Goal: Information Seeking & Learning: Learn about a topic

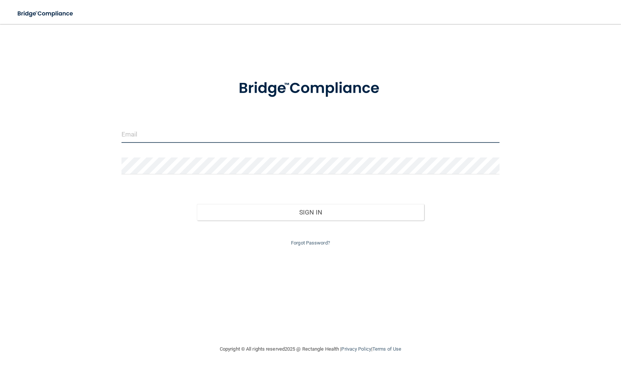
click at [155, 134] on input "email" at bounding box center [311, 134] width 379 height 17
type input "Kaknight2@gmail.com"
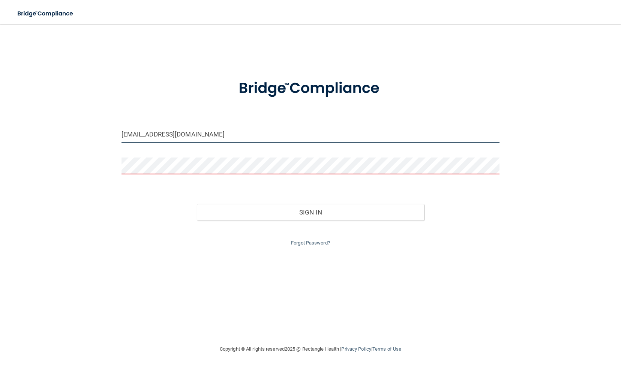
drag, startPoint x: 193, startPoint y: 133, endPoint x: 102, endPoint y: 134, distance: 90.8
click at [102, 134] on div "Kaknight2@gmail.com Invalid email/password. You don't have permission to access…" at bounding box center [310, 185] width 591 height 306
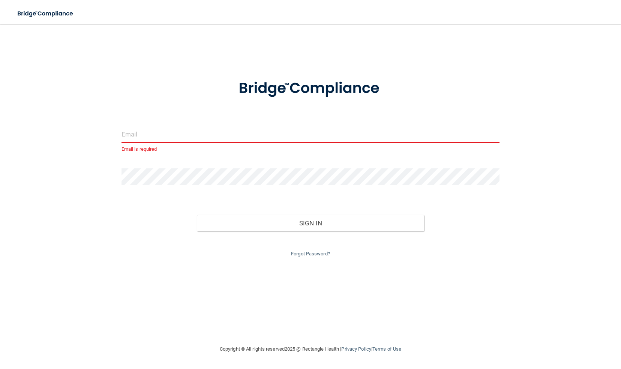
click at [136, 135] on input "email" at bounding box center [311, 134] width 379 height 17
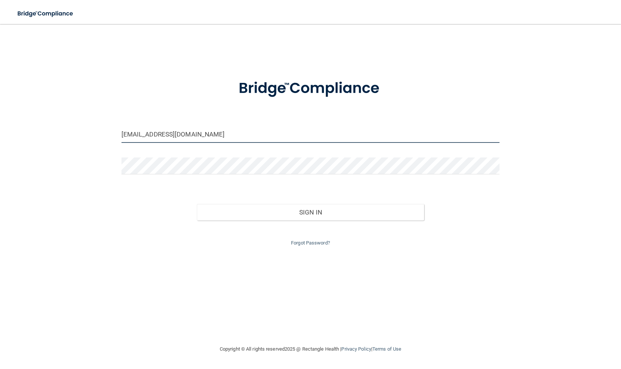
drag, startPoint x: 205, startPoint y: 129, endPoint x: 86, endPoint y: 131, distance: 118.6
click at [86, 131] on div "Kaknight2@gmail.com Invalid email/password. You don't have permission to access…" at bounding box center [310, 185] width 591 height 306
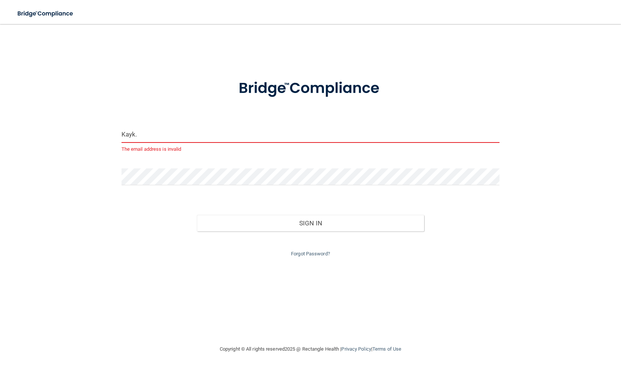
type input "KayK.FMGCounselingServices@gmail.com"
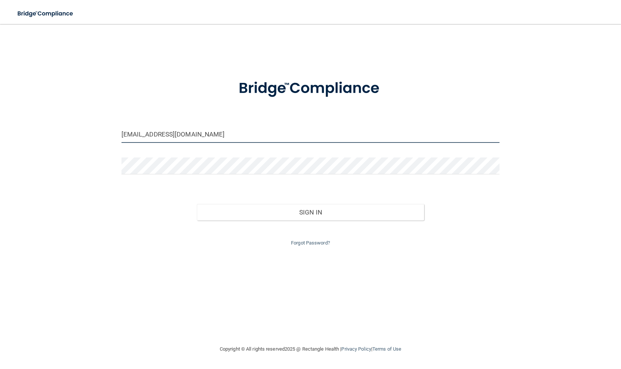
click at [197, 204] on button "Sign In" at bounding box center [310, 212] width 227 height 17
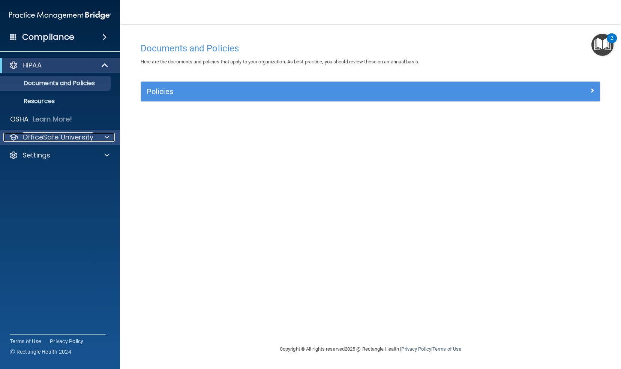
click at [110, 137] on div at bounding box center [105, 137] width 19 height 9
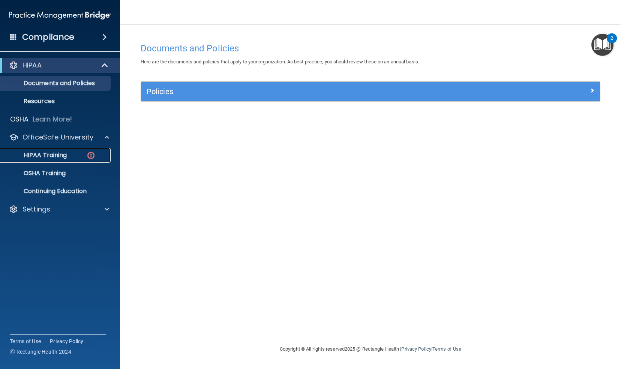
click at [69, 158] on div "HIPAA Training" at bounding box center [56, 156] width 102 height 8
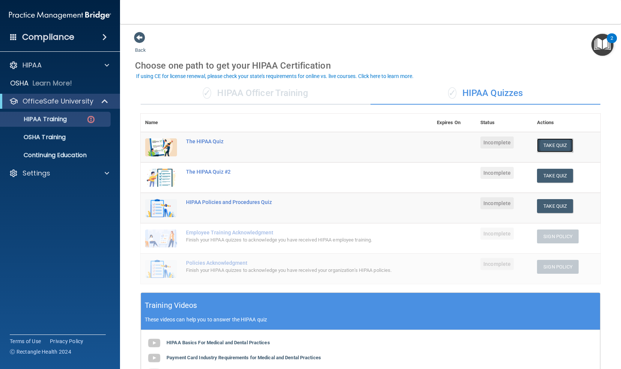
click at [308, 144] on button "Take Quiz" at bounding box center [555, 145] width 36 height 14
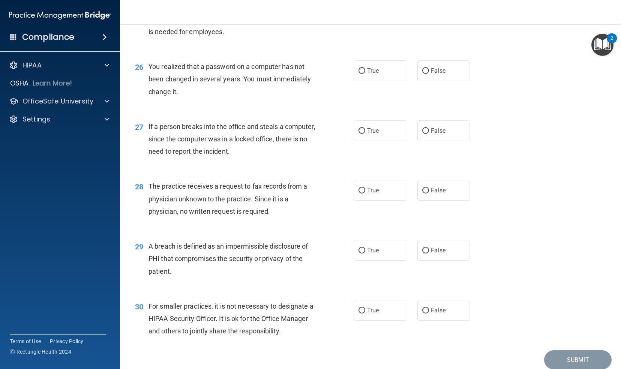
scroll to position [1601, 0]
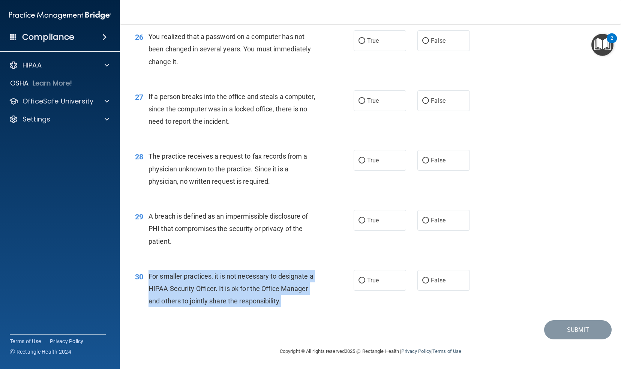
drag, startPoint x: 319, startPoint y: 302, endPoint x: 146, endPoint y: 279, distance: 174.2
click at [146, 279] on div "30 For smaller practices, it is not necessary to designate a HIPAA Security Off…" at bounding box center [244, 290] width 241 height 41
drag, startPoint x: 146, startPoint y: 279, endPoint x: 196, endPoint y: 305, distance: 56.2
click at [196, 305] on div "For smaller practices, it is not necessary to designate a HIPAA Security Office…" at bounding box center [235, 289] width 173 height 38
click at [308, 308] on div "30 For smaller practices, it is not necessary to designate a HIPAA Security Off…" at bounding box center [244, 290] width 241 height 41
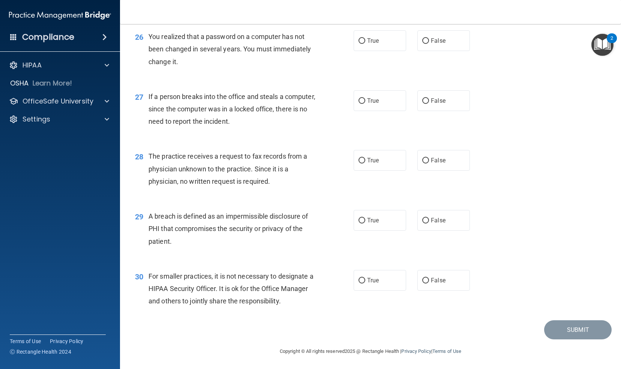
drag, startPoint x: 378, startPoint y: 312, endPoint x: 305, endPoint y: 320, distance: 73.6
drag, startPoint x: 305, startPoint y: 320, endPoint x: 330, endPoint y: 316, distance: 26.0
click at [308, 316] on div "30 For smaller practices, it is not necessary to designate a HIPAA Security Off…" at bounding box center [370, 291] width 483 height 60
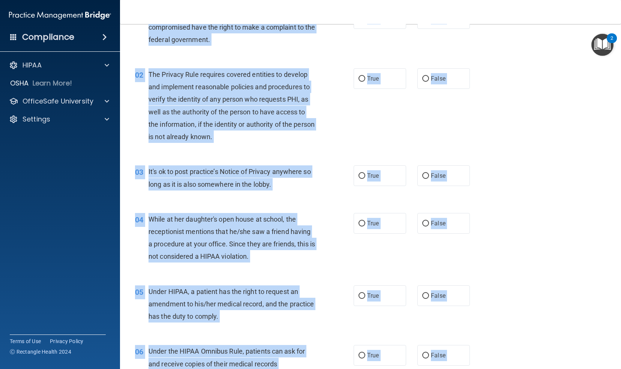
scroll to position [0, 0]
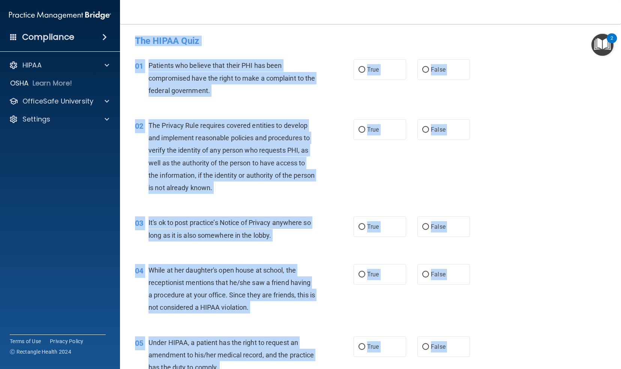
drag, startPoint x: 326, startPoint y: 303, endPoint x: 125, endPoint y: 46, distance: 326.6
click at [125, 46] on main "- The HIPAA Quiz This quiz doesn’t expire until . Are you sure you want to take…" at bounding box center [370, 196] width 501 height 345
copy form "The HIPAA Quiz This quiz doesn’t expire until . Are you sure you want to take t…"
click at [308, 69] on input "True" at bounding box center [362, 70] width 7 height 6
radio input "true"
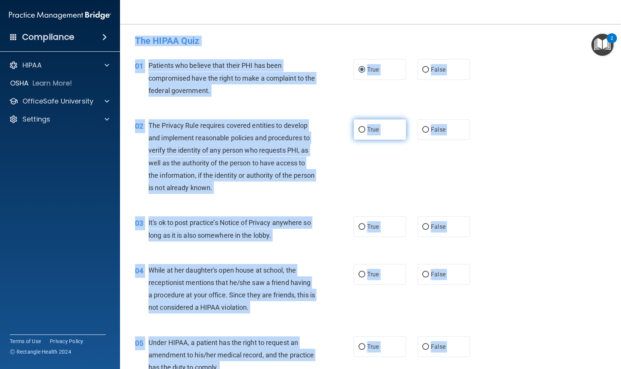
click at [308, 128] on input "True" at bounding box center [362, 130] width 7 height 6
radio input "true"
click at [308, 166] on div "02 The Privacy Rule requires covered entities to develop and implement reasonab…" at bounding box center [370, 158] width 483 height 97
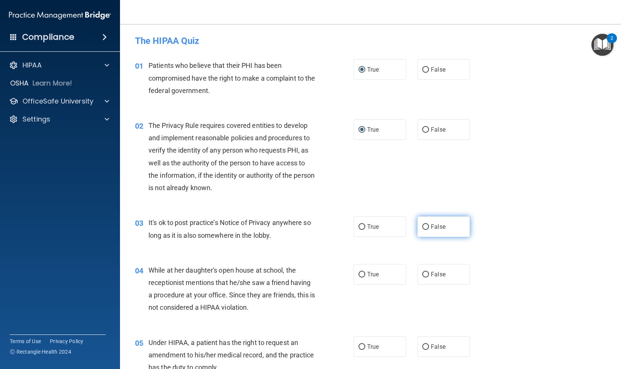
click at [308, 227] on input "False" at bounding box center [425, 227] width 7 height 6
radio input "true"
click at [308, 272] on input "False" at bounding box center [425, 275] width 7 height 6
radio input "true"
click at [308, 346] on input "True" at bounding box center [362, 347] width 7 height 6
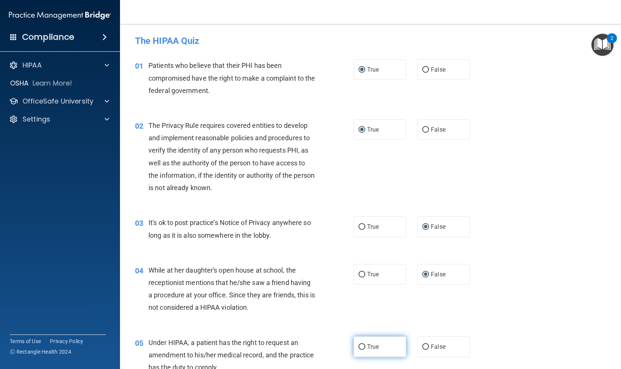
radio input "true"
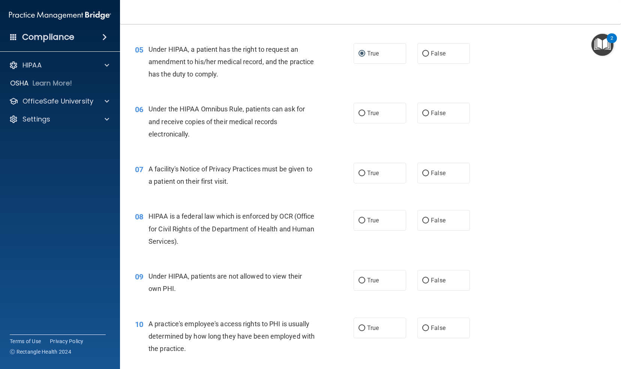
scroll to position [296, 0]
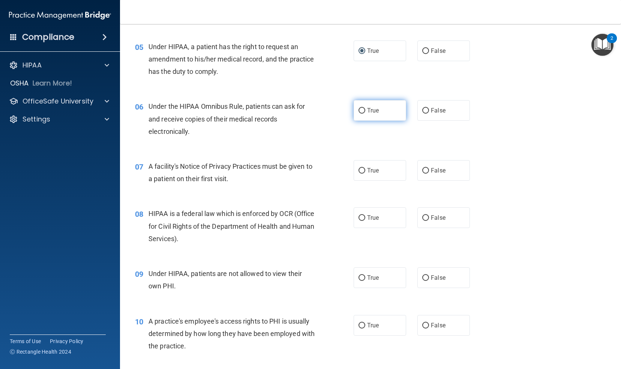
click at [308, 117] on label "True" at bounding box center [380, 110] width 53 height 21
click at [308, 114] on input "True" at bounding box center [362, 111] width 7 height 6
radio input "true"
click at [308, 170] on input "True" at bounding box center [362, 171] width 7 height 6
radio input "true"
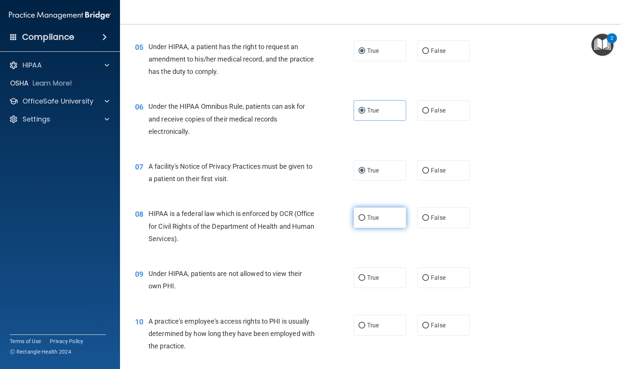
click at [308, 220] on label "True" at bounding box center [380, 217] width 53 height 21
click at [308, 220] on input "True" at bounding box center [362, 218] width 7 height 6
radio input "true"
click at [308, 49] on input "False" at bounding box center [425, 51] width 7 height 6
radio input "true"
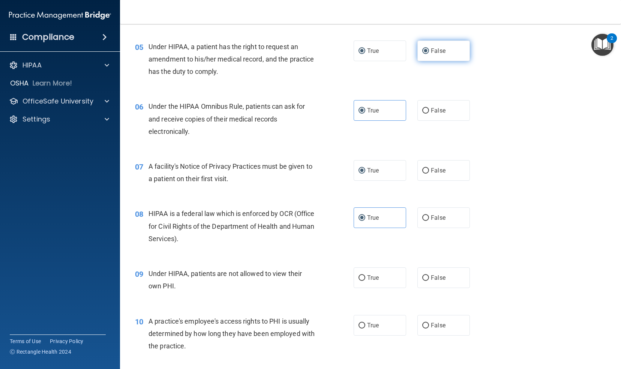
radio input "false"
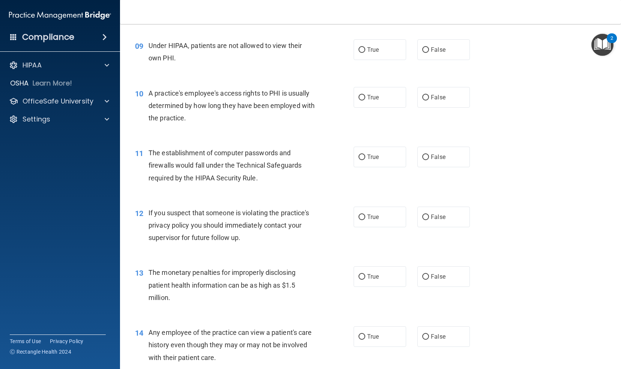
scroll to position [525, 0]
click at [308, 50] on input "False" at bounding box center [425, 50] width 7 height 6
radio input "true"
click at [308, 101] on label "False" at bounding box center [444, 97] width 53 height 21
click at [308, 100] on input "False" at bounding box center [425, 98] width 7 height 6
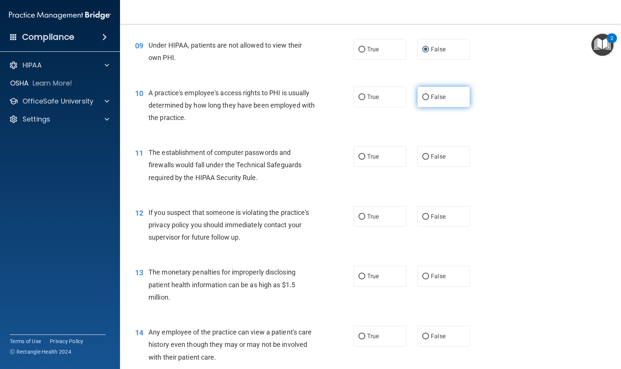
radio input "true"
click at [308, 154] on input "True" at bounding box center [362, 157] width 7 height 6
radio input "true"
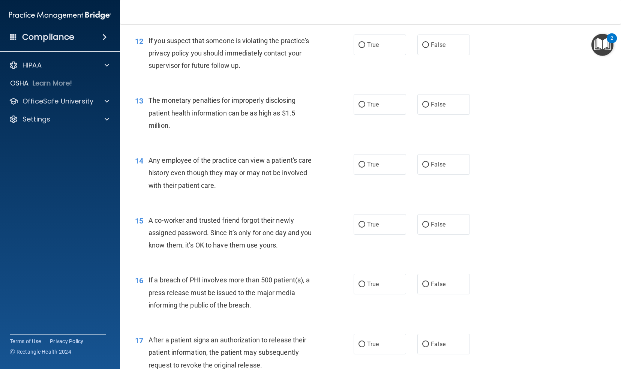
scroll to position [697, 0]
click at [308, 46] on input "True" at bounding box center [362, 45] width 7 height 6
radio input "true"
click at [308, 104] on input "True" at bounding box center [362, 104] width 7 height 6
radio input "true"
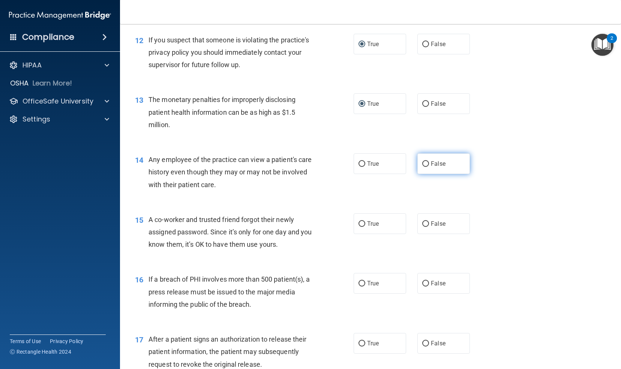
click at [308, 163] on label "False" at bounding box center [444, 163] width 53 height 21
click at [308, 163] on input "False" at bounding box center [425, 164] width 7 height 6
radio input "true"
click at [308, 227] on label "False" at bounding box center [444, 223] width 53 height 21
click at [308, 227] on input "False" at bounding box center [425, 224] width 7 height 6
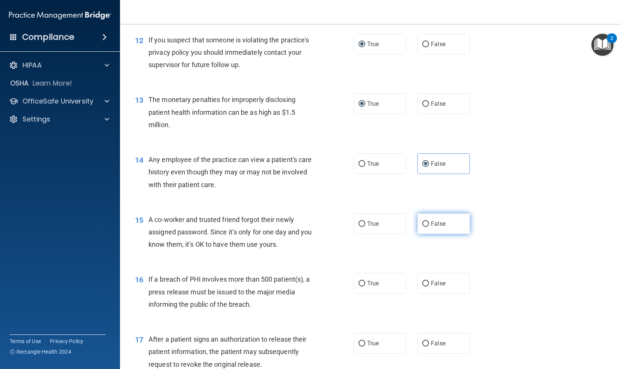
radio input "true"
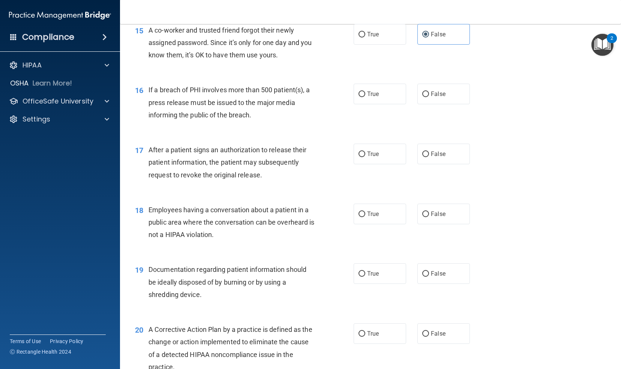
scroll to position [887, 0]
click at [308, 95] on input "True" at bounding box center [362, 94] width 7 height 6
radio input "true"
click at [308, 151] on input "True" at bounding box center [362, 154] width 7 height 6
radio input "true"
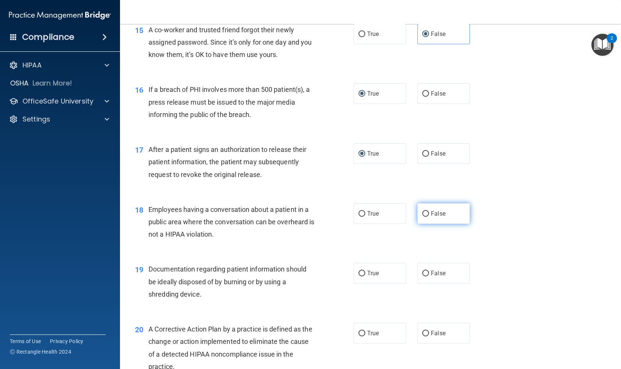
click at [308, 212] on input "False" at bounding box center [425, 214] width 7 height 6
radio input "true"
click at [308, 276] on input "True" at bounding box center [362, 274] width 7 height 6
radio input "true"
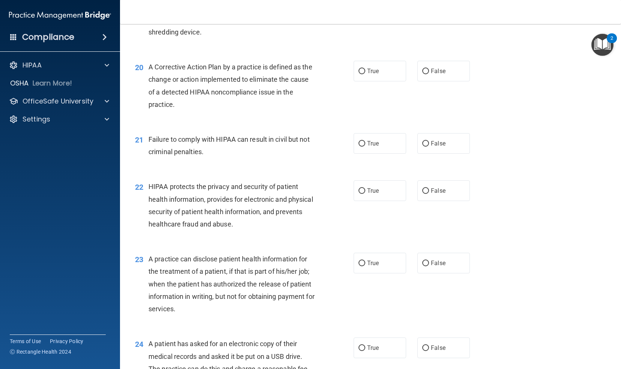
scroll to position [1167, 0]
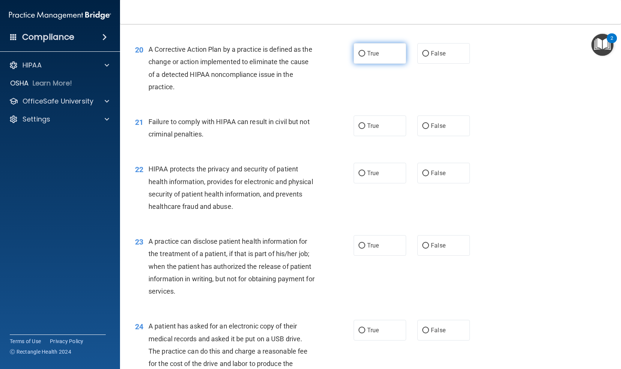
click at [308, 53] on label "True" at bounding box center [380, 53] width 53 height 21
click at [308, 53] on input "True" at bounding box center [362, 54] width 7 height 6
radio input "true"
click at [308, 126] on input "False" at bounding box center [425, 126] width 7 height 6
radio input "true"
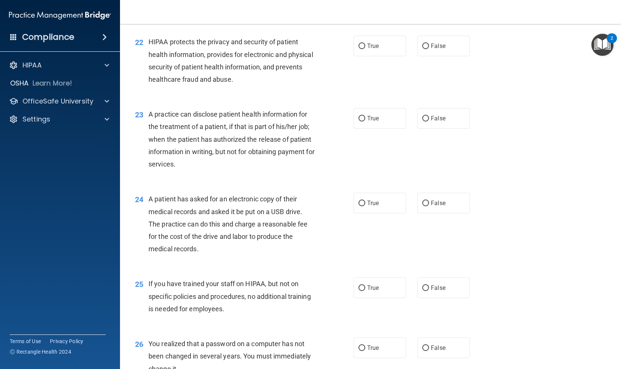
scroll to position [1294, 0]
click at [308, 50] on label "True" at bounding box center [380, 45] width 53 height 21
click at [308, 49] on input "True" at bounding box center [362, 46] width 7 height 6
radio input "true"
click at [308, 118] on input "False" at bounding box center [425, 119] width 7 height 6
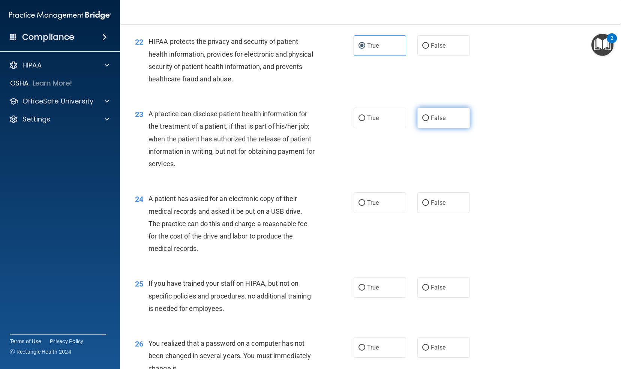
radio input "true"
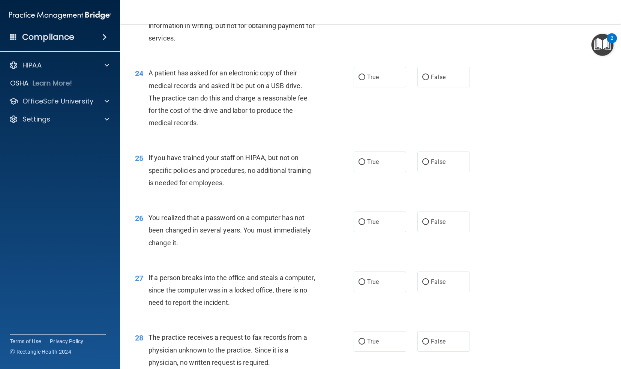
scroll to position [1438, 0]
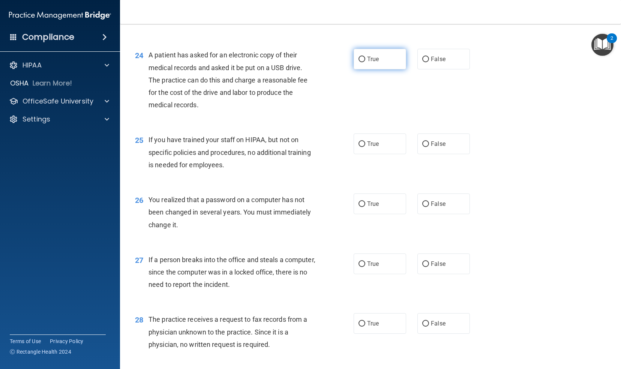
click at [308, 62] on input "True" at bounding box center [362, 60] width 7 height 6
radio input "true"
click at [308, 142] on label "False" at bounding box center [444, 144] width 53 height 21
click at [308, 142] on input "False" at bounding box center [425, 144] width 7 height 6
radio input "true"
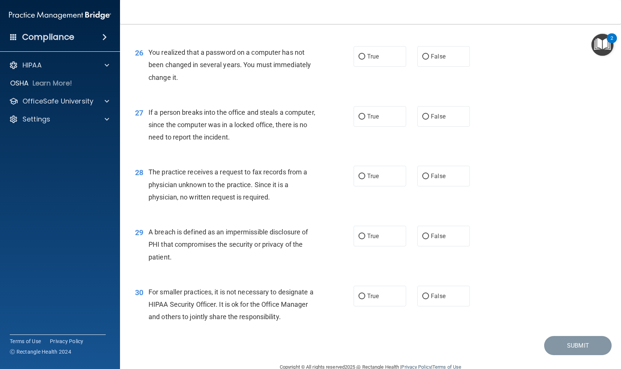
scroll to position [1586, 0]
click at [308, 55] on input "True" at bounding box center [362, 57] width 7 height 6
radio input "true"
click at [308, 114] on input "False" at bounding box center [425, 117] width 7 height 6
radio input "true"
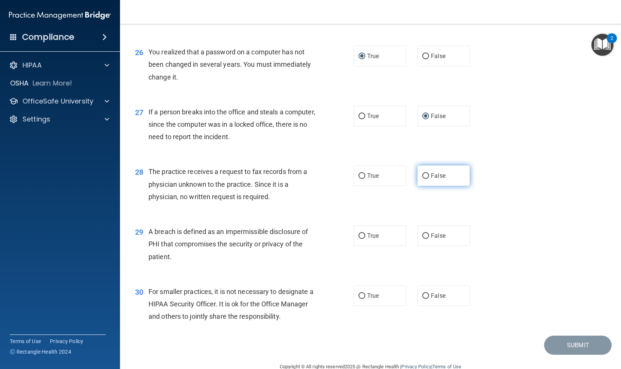
click at [308, 174] on input "False" at bounding box center [425, 176] width 7 height 6
radio input "true"
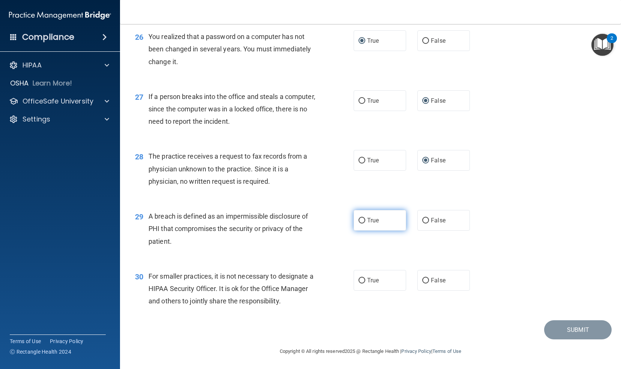
click at [308, 220] on input "True" at bounding box center [362, 221] width 7 height 6
radio input "true"
click at [308, 279] on input "False" at bounding box center [425, 281] width 7 height 6
radio input "true"
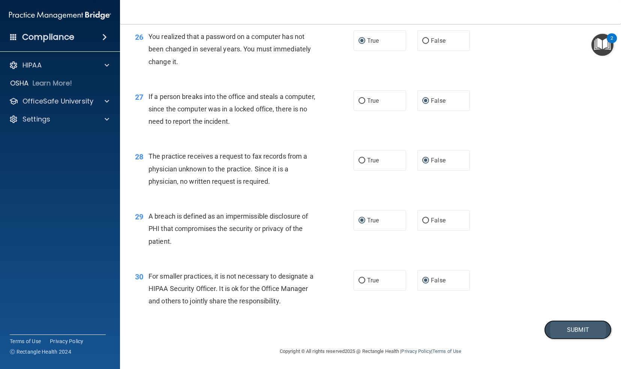
click at [308, 331] on button "Submit" at bounding box center [578, 329] width 68 height 19
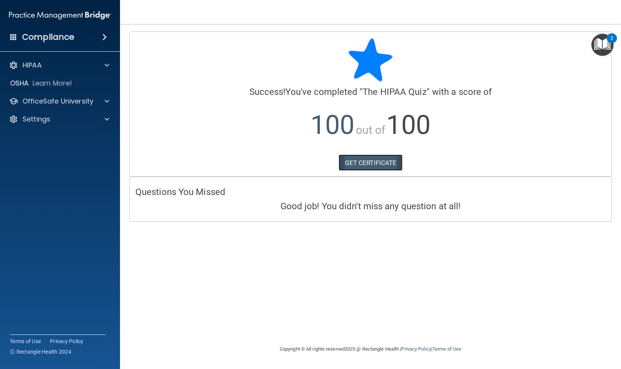
click at [308, 162] on link "GET CERTIFICATE" at bounding box center [371, 163] width 64 height 17
click at [108, 104] on span at bounding box center [107, 101] width 5 height 9
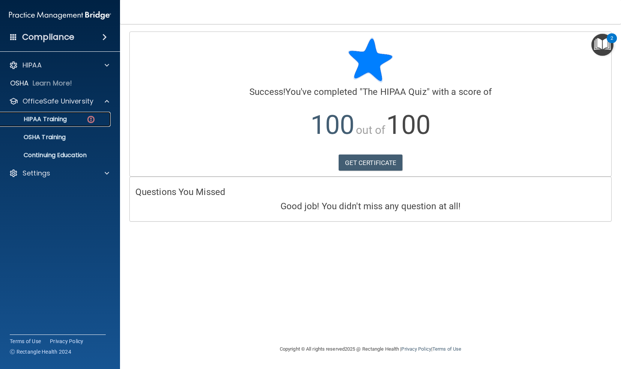
click at [91, 118] on img at bounding box center [90, 119] width 9 height 9
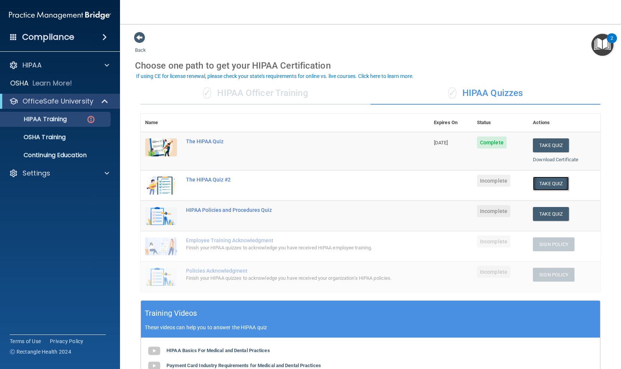
click at [308, 182] on button "Take Quiz" at bounding box center [551, 184] width 36 height 14
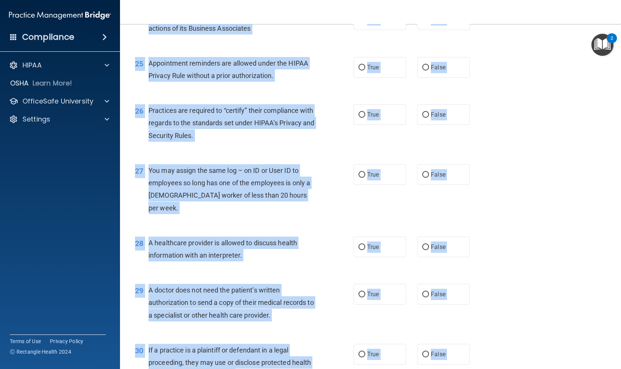
scroll to position [1552, 0]
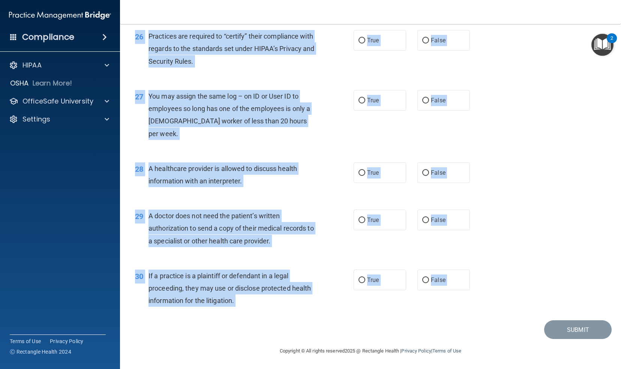
drag, startPoint x: 134, startPoint y: 42, endPoint x: 271, endPoint y: 349, distance: 336.4
click at [271, 349] on main "- The HIPAA Quiz #2 This quiz doesn’t expire until . Are you sure you want to t…" at bounding box center [370, 196] width 501 height 345
copy main "The HIPAA Quiz #2 This quiz doesn’t expire until . Are you sure you want to tak…"
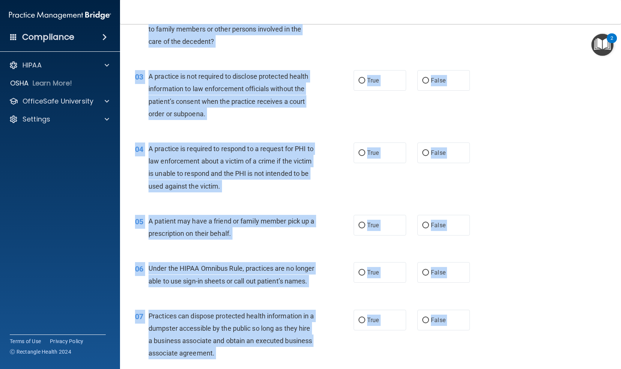
scroll to position [0, 0]
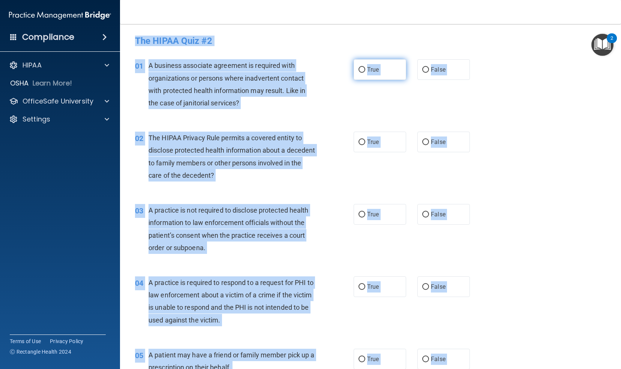
click at [308, 68] on input "True" at bounding box center [362, 70] width 7 height 6
radio input "true"
click at [308, 148] on label "True" at bounding box center [380, 142] width 53 height 21
click at [308, 145] on input "True" at bounding box center [362, 143] width 7 height 6
radio input "true"
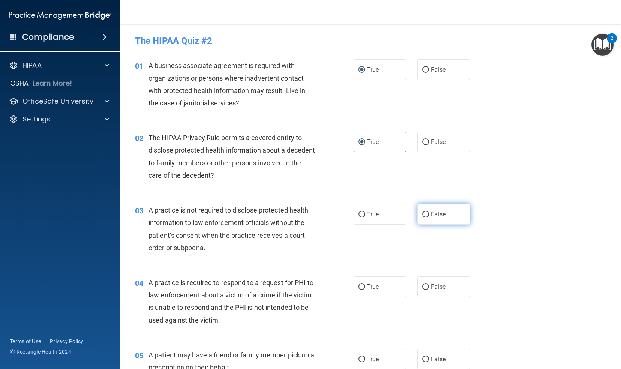
click at [308, 216] on input "False" at bounding box center [425, 215] width 7 height 6
radio input "true"
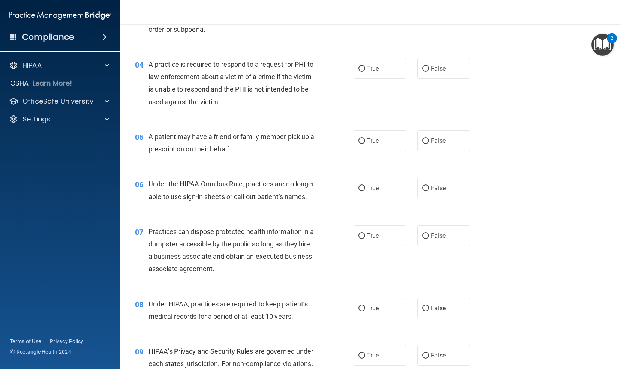
scroll to position [229, 0]
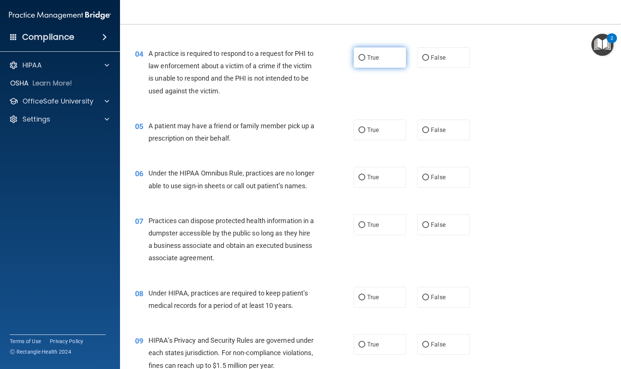
click at [308, 53] on label "True" at bounding box center [380, 57] width 53 height 21
click at [308, 55] on input "True" at bounding box center [362, 58] width 7 height 6
radio input "true"
click at [308, 128] on input "True" at bounding box center [362, 131] width 7 height 6
radio input "true"
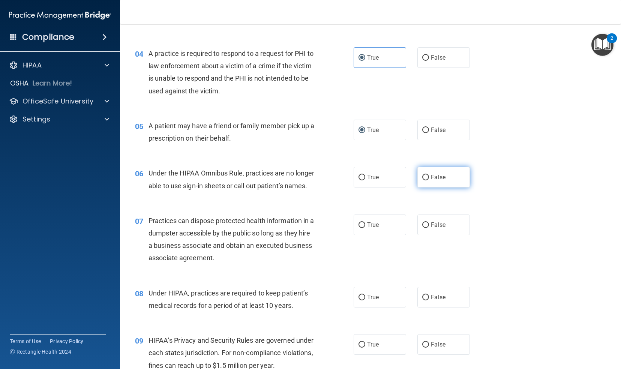
click at [308, 179] on input "False" at bounding box center [425, 178] width 7 height 6
radio input "true"
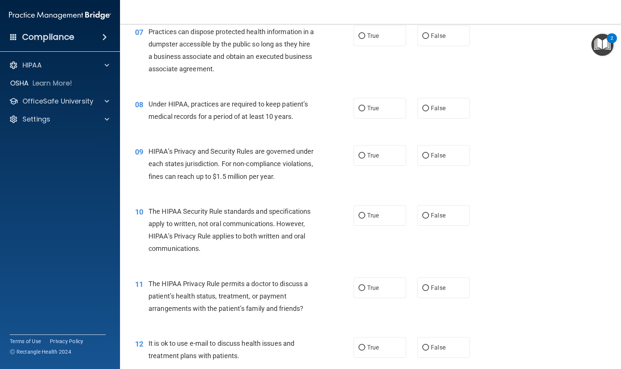
scroll to position [420, 0]
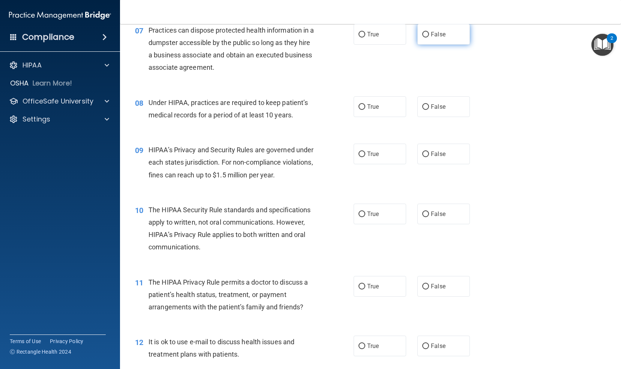
click at [308, 38] on input "False" at bounding box center [425, 35] width 7 height 6
radio input "true"
click at [308, 110] on input "False" at bounding box center [425, 107] width 7 height 6
radio input "true"
click at [308, 157] on input "False" at bounding box center [425, 155] width 7 height 6
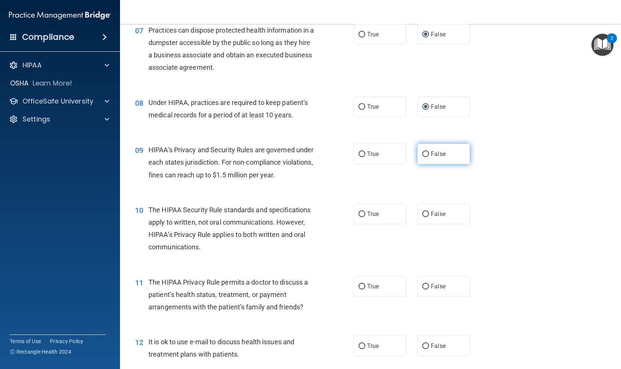
radio input "true"
click at [308, 217] on input "True" at bounding box center [362, 215] width 7 height 6
radio input "true"
click at [308, 290] on input "True" at bounding box center [362, 287] width 7 height 6
radio input "true"
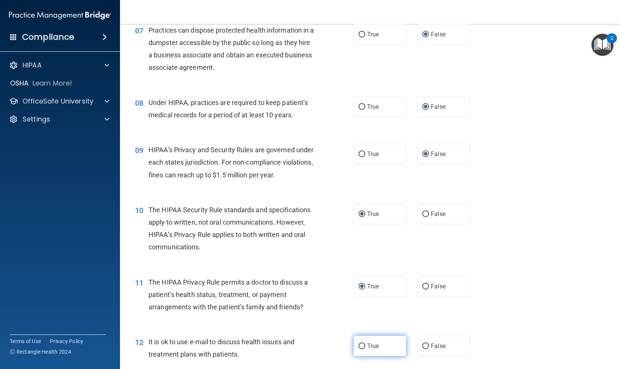
click at [308, 349] on input "True" at bounding box center [362, 347] width 7 height 6
radio input "true"
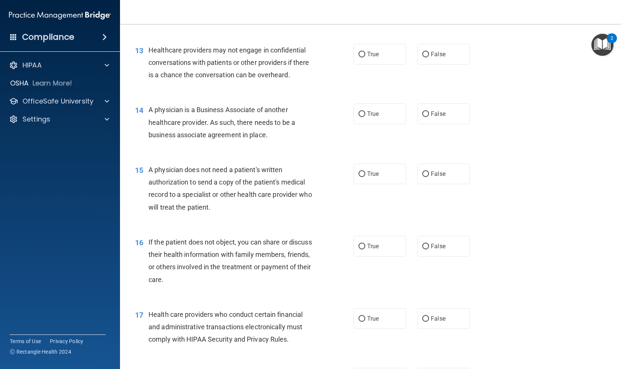
scroll to position [760, 0]
click at [308, 57] on input "False" at bounding box center [425, 54] width 7 height 6
radio input "true"
click at [308, 124] on label "False" at bounding box center [444, 113] width 53 height 21
click at [308, 117] on input "False" at bounding box center [425, 114] width 7 height 6
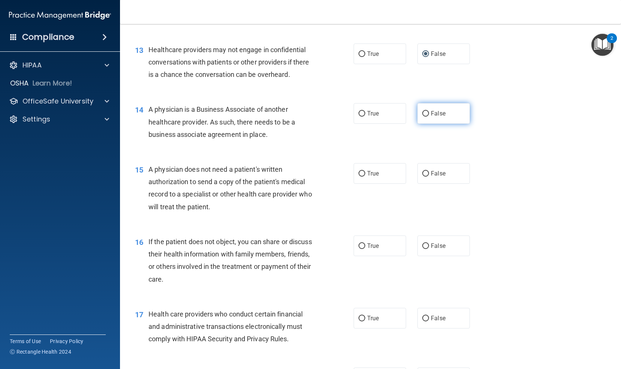
radio input "true"
click at [308, 177] on input "True" at bounding box center [362, 174] width 7 height 6
radio input "true"
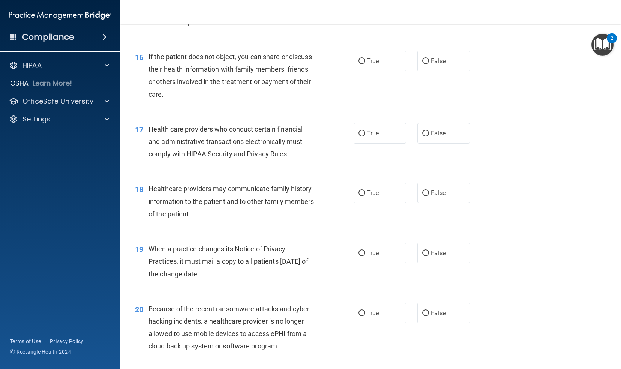
scroll to position [951, 0]
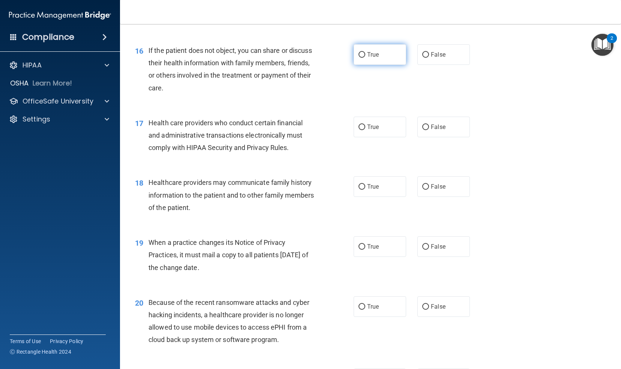
click at [308, 58] on input "True" at bounding box center [362, 55] width 7 height 6
radio input "true"
click at [308, 130] on input "True" at bounding box center [362, 128] width 7 height 6
radio input "true"
click at [308, 190] on input "True" at bounding box center [362, 187] width 7 height 6
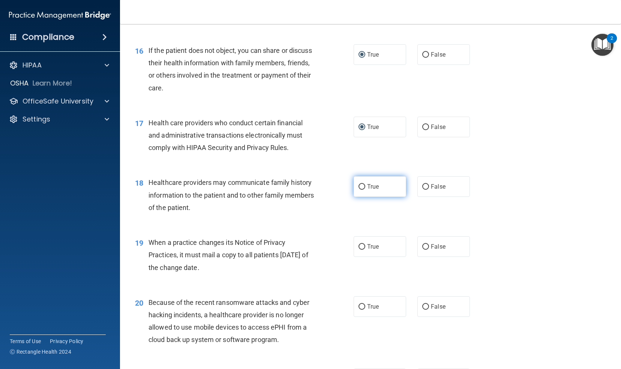
radio input "true"
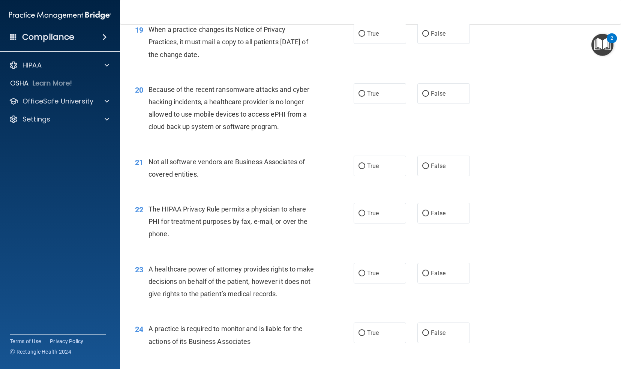
scroll to position [1167, 0]
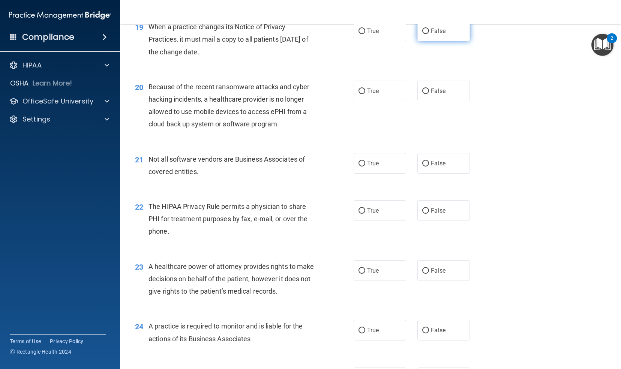
click at [308, 40] on label "False" at bounding box center [444, 31] width 53 height 21
click at [308, 34] on input "False" at bounding box center [425, 32] width 7 height 6
radio input "true"
click at [308, 94] on input "False" at bounding box center [425, 92] width 7 height 6
radio input "true"
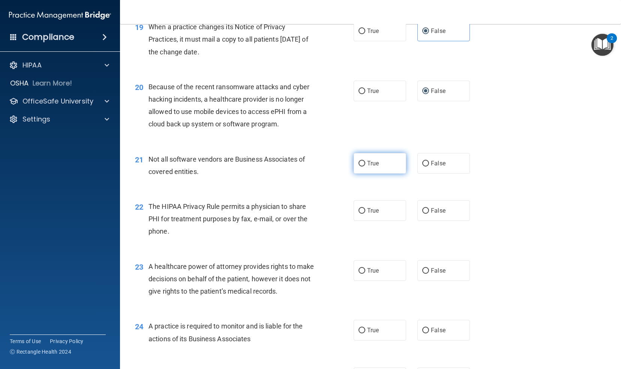
click at [308, 167] on input "True" at bounding box center [362, 164] width 7 height 6
radio input "true"
click at [308, 221] on label "True" at bounding box center [380, 210] width 53 height 21
click at [308, 214] on input "True" at bounding box center [362, 211] width 7 height 6
radio input "true"
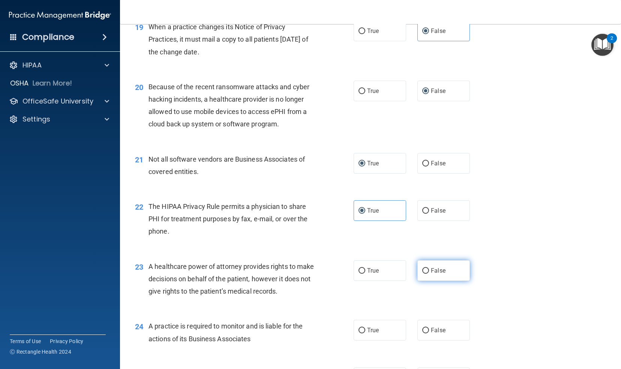
click at [308, 274] on input "False" at bounding box center [425, 271] width 7 height 6
radio input "true"
click at [308, 334] on input "True" at bounding box center [362, 331] width 7 height 6
radio input "true"
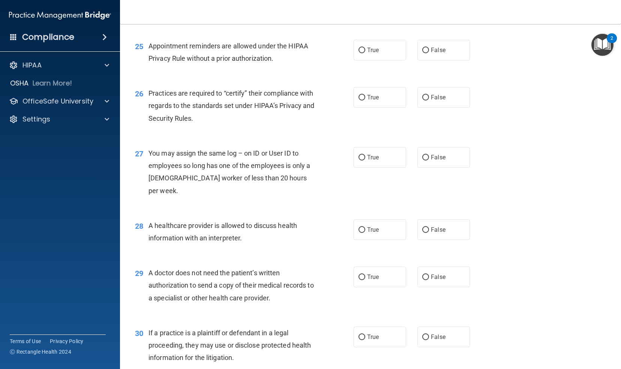
scroll to position [1499, 0]
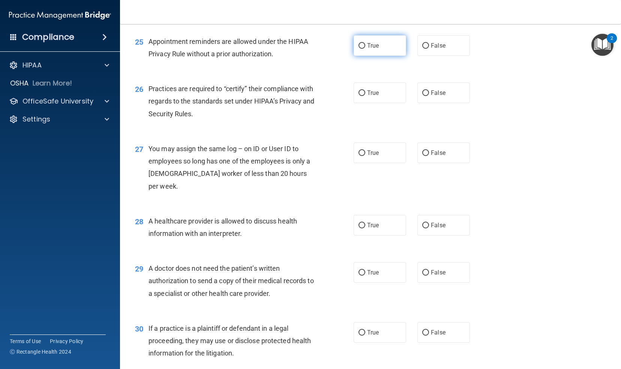
click at [308, 56] on label "True" at bounding box center [380, 45] width 53 height 21
click at [308, 49] on input "True" at bounding box center [362, 46] width 7 height 6
radio input "true"
click at [308, 103] on label "False" at bounding box center [444, 93] width 53 height 21
click at [308, 96] on input "False" at bounding box center [425, 93] width 7 height 6
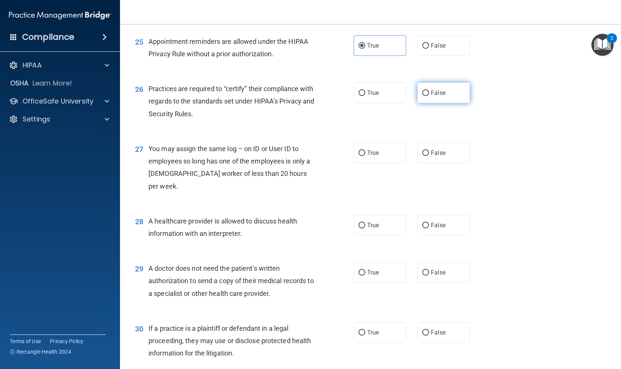
radio input "true"
click at [308, 156] on input "False" at bounding box center [425, 153] width 7 height 6
radio input "true"
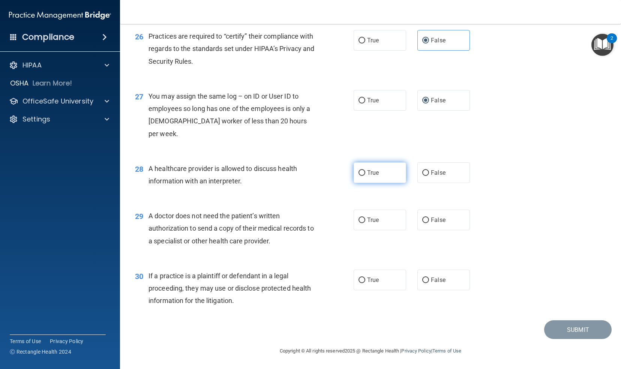
click at [308, 176] on input "True" at bounding box center [362, 173] width 7 height 6
radio input "true"
click at [308, 222] on input "True" at bounding box center [362, 221] width 7 height 6
radio input "true"
click at [308, 278] on input "True" at bounding box center [362, 281] width 7 height 6
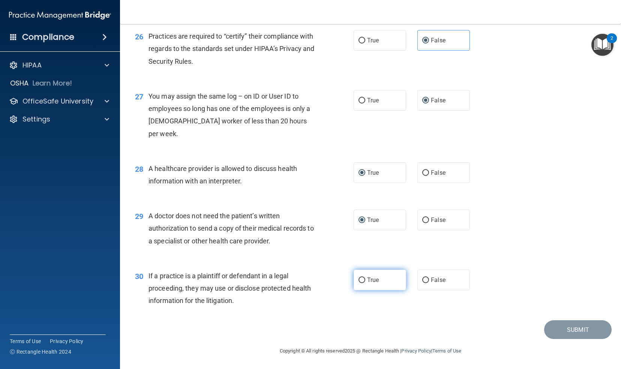
radio input "true"
click at [308, 326] on button "Submit" at bounding box center [578, 329] width 68 height 19
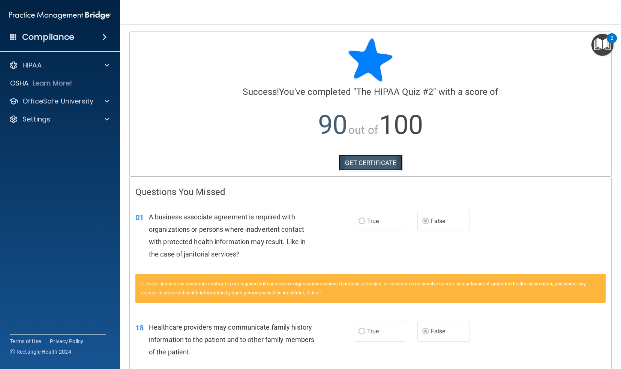
click at [308, 163] on link "GET CERTIFICATE" at bounding box center [371, 163] width 64 height 17
click at [107, 103] on span at bounding box center [107, 101] width 5 height 9
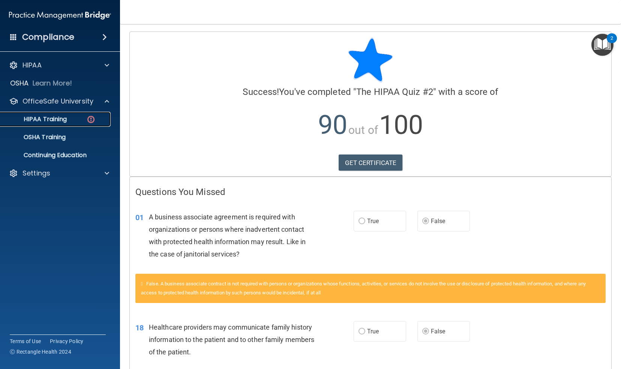
click at [93, 123] on img at bounding box center [90, 119] width 9 height 9
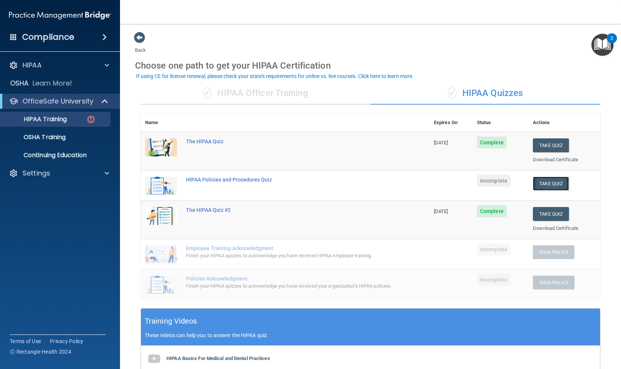
click at [308, 185] on button "Take Quiz" at bounding box center [551, 184] width 36 height 14
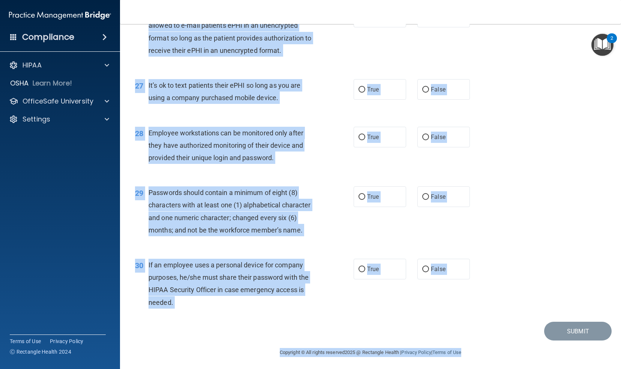
scroll to position [1726, 0]
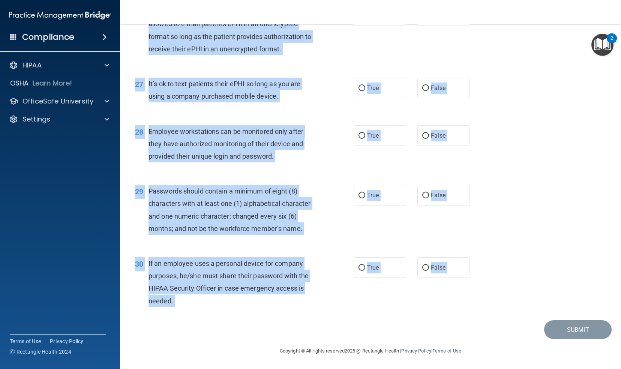
drag, startPoint x: 132, startPoint y: 35, endPoint x: 484, endPoint y: 323, distance: 454.9
copy main "HIPAA Policies and Procedures Quiz This quiz doesn’t expire until . Are you sur…"
click at [290, 86] on span "It’s ok to text patients their ePHI so long as you are using a company purchase…" at bounding box center [225, 90] width 152 height 20
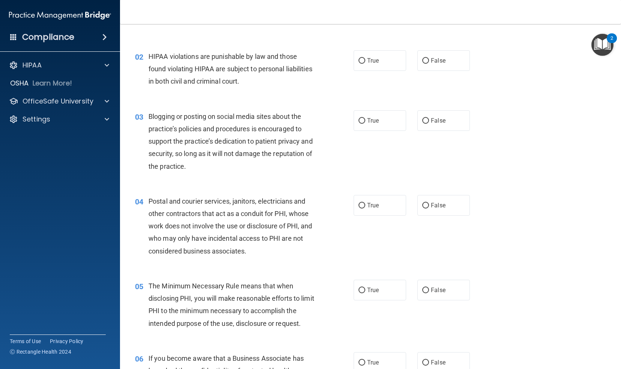
scroll to position [0, 0]
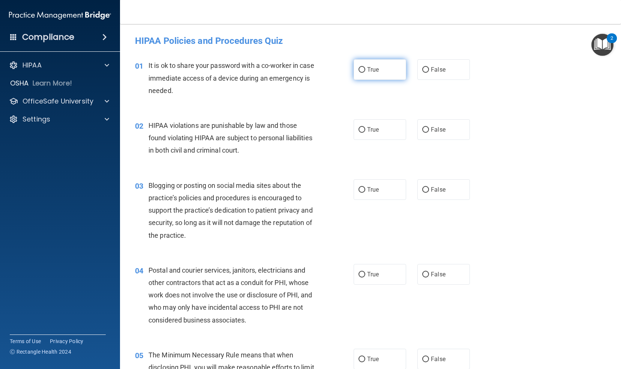
click at [308, 72] on input "True" at bounding box center [362, 70] width 7 height 6
radio input "true"
click at [308, 70] on input "False" at bounding box center [425, 70] width 7 height 6
radio input "true"
radio input "false"
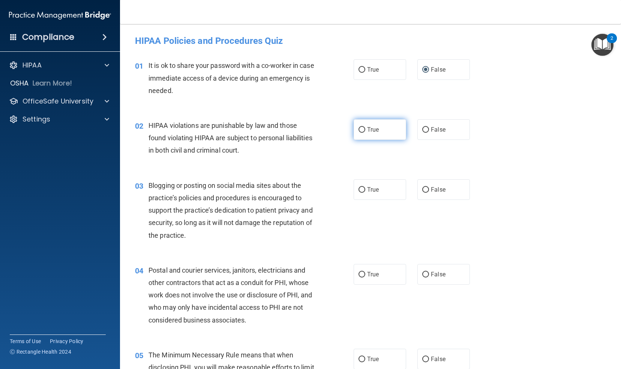
click at [308, 131] on input "True" at bounding box center [362, 130] width 7 height 6
radio input "true"
click at [308, 192] on input "False" at bounding box center [425, 190] width 7 height 6
radio input "true"
click at [308, 275] on input "True" at bounding box center [362, 275] width 7 height 6
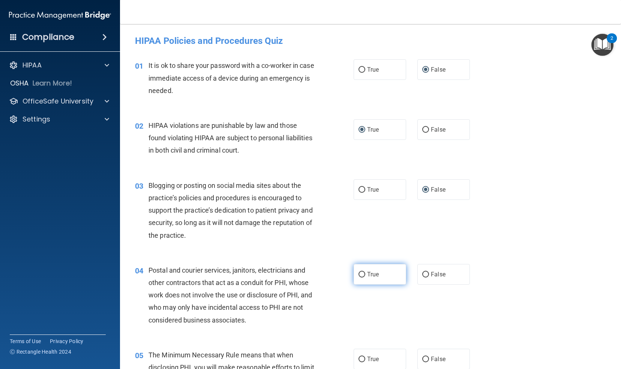
radio input "true"
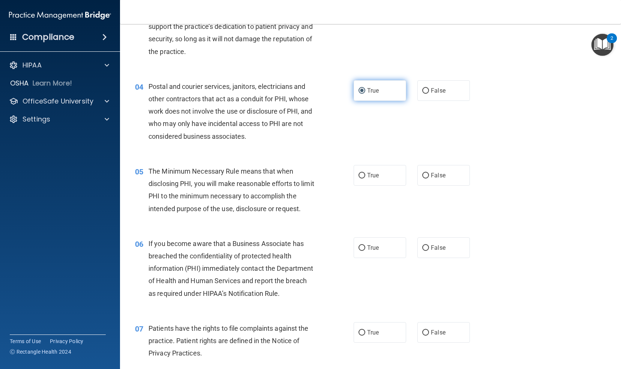
scroll to position [185, 0]
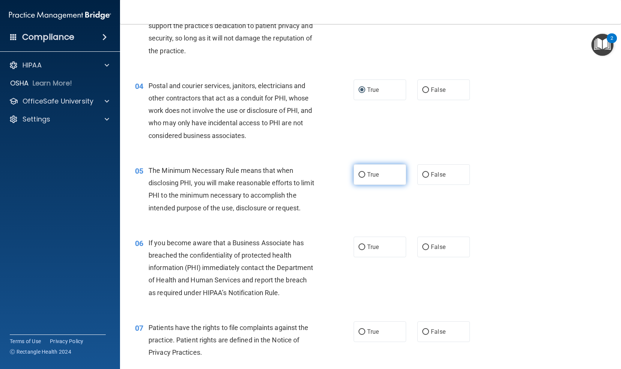
click at [308, 173] on input "True" at bounding box center [362, 175] width 7 height 6
radio input "true"
click at [308, 249] on input "False" at bounding box center [425, 248] width 7 height 6
radio input "true"
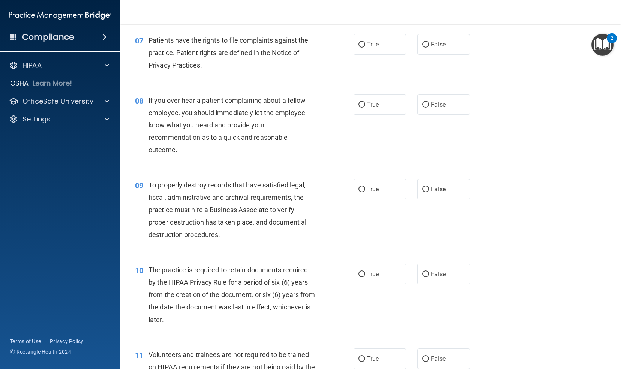
scroll to position [472, 0]
click at [308, 47] on input "True" at bounding box center [362, 45] width 7 height 6
radio input "true"
click at [308, 107] on input "False" at bounding box center [425, 105] width 7 height 6
radio input "true"
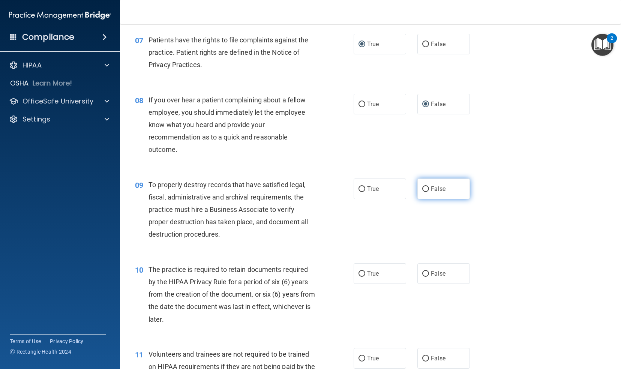
click at [308, 192] on input "False" at bounding box center [425, 189] width 7 height 6
radio input "true"
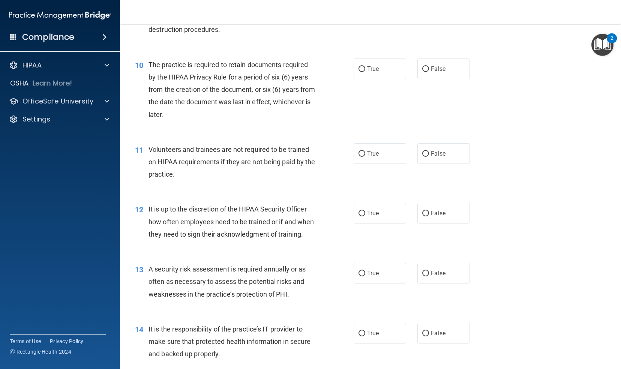
scroll to position [687, 0]
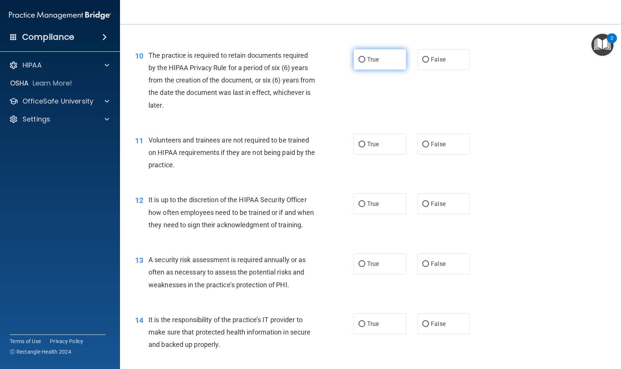
click at [308, 63] on input "True" at bounding box center [362, 60] width 7 height 6
radio input "true"
click at [308, 147] on input "False" at bounding box center [425, 145] width 7 height 6
radio input "true"
click at [308, 207] on input "False" at bounding box center [425, 204] width 7 height 6
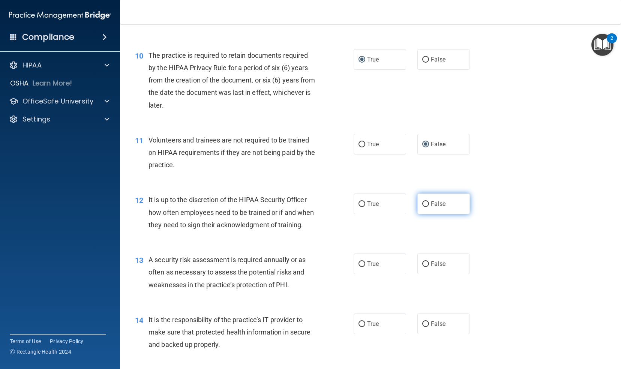
radio input "true"
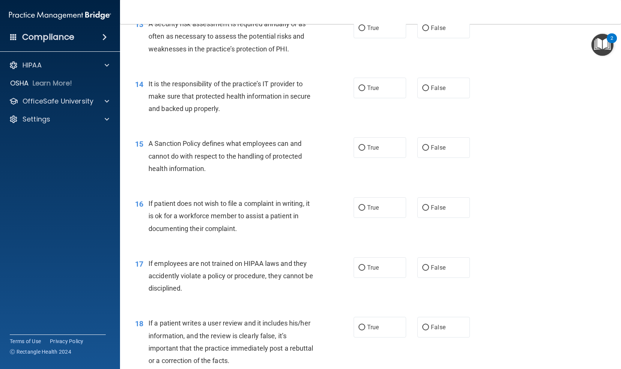
scroll to position [925, 0]
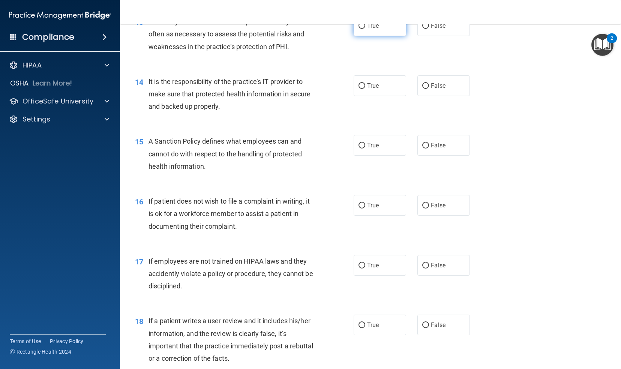
click at [308, 29] on input "True" at bounding box center [362, 26] width 7 height 6
radio input "true"
click at [308, 89] on input "False" at bounding box center [425, 86] width 7 height 6
radio input "true"
click at [308, 149] on input "True" at bounding box center [362, 146] width 7 height 6
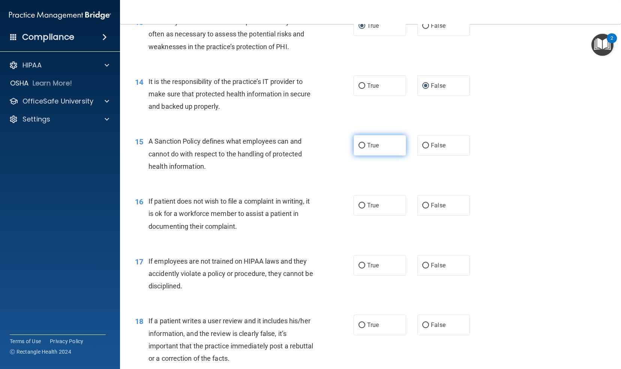
radio input "true"
click at [308, 209] on input "True" at bounding box center [362, 206] width 7 height 6
radio input "true"
click at [308, 269] on input "False" at bounding box center [425, 266] width 7 height 6
radio input "true"
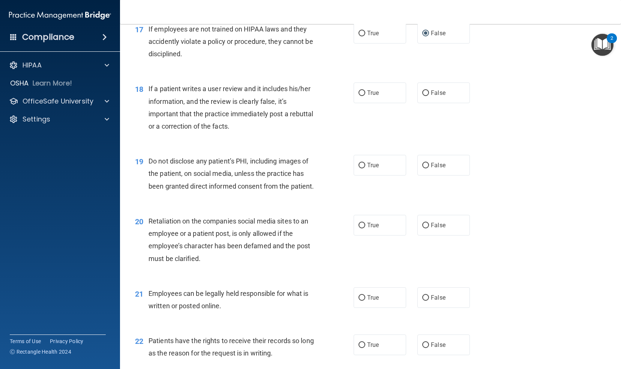
scroll to position [1158, 0]
click at [308, 95] on input "False" at bounding box center [425, 93] width 7 height 6
radio input "true"
click at [308, 168] on input "True" at bounding box center [362, 165] width 7 height 6
radio input "true"
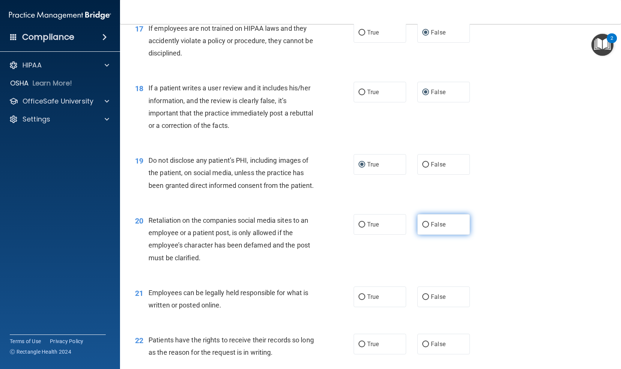
click at [308, 228] on input "False" at bounding box center [425, 225] width 7 height 6
radio input "true"
click at [308, 300] on input "True" at bounding box center [362, 298] width 7 height 6
radio input "true"
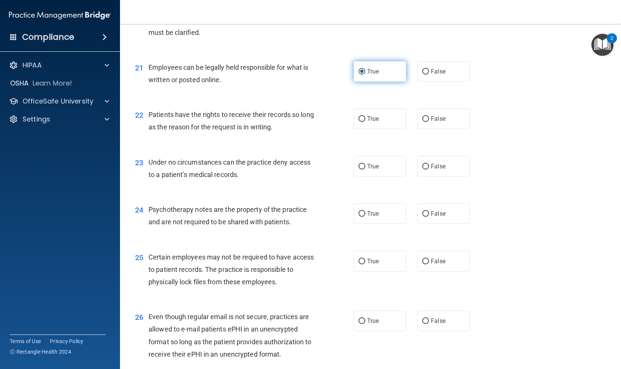
scroll to position [1384, 0]
click at [308, 129] on label "False" at bounding box center [444, 118] width 53 height 21
click at [308, 122] on input "False" at bounding box center [425, 119] width 7 height 6
radio input "true"
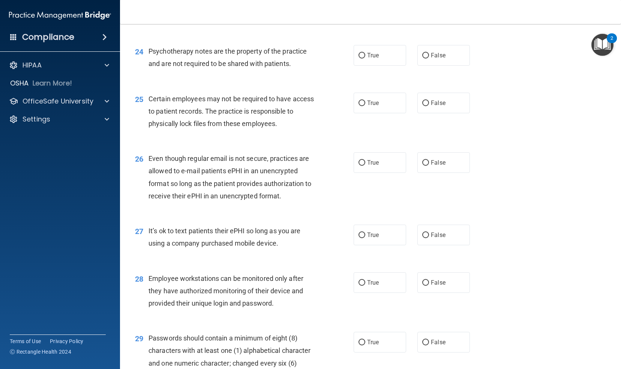
scroll to position [1542, 0]
click at [308, 11] on input "False" at bounding box center [425, 8] width 7 height 6
radio input "true"
click at [308, 58] on input "True" at bounding box center [362, 56] width 7 height 6
radio input "true"
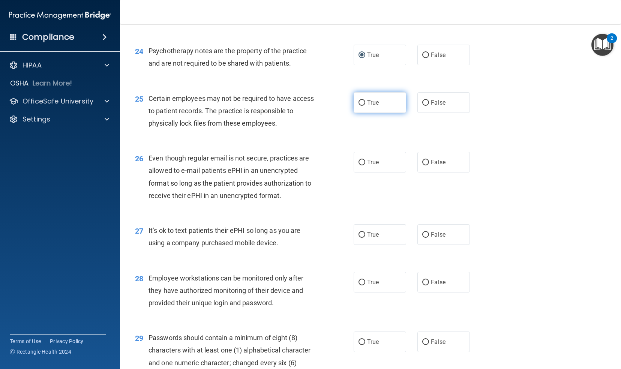
click at [308, 106] on input "True" at bounding box center [362, 103] width 7 height 6
radio input "true"
click at [308, 165] on input "True" at bounding box center [362, 163] width 7 height 6
radio input "true"
click at [308, 238] on input "False" at bounding box center [425, 235] width 7 height 6
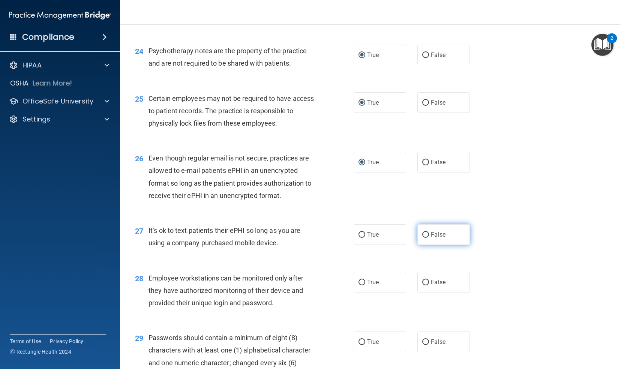
radio input "true"
click at [308, 286] on input "False" at bounding box center [425, 283] width 7 height 6
radio input "true"
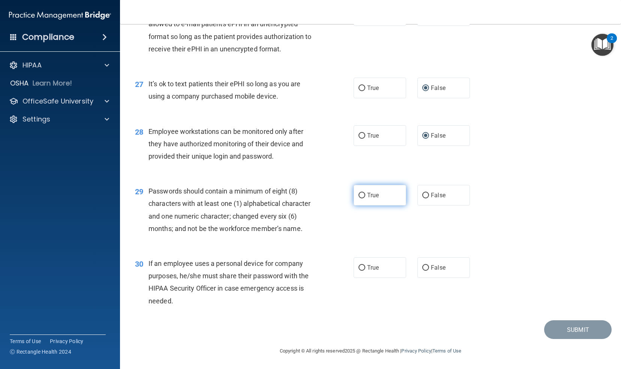
click at [308, 196] on input "True" at bounding box center [362, 196] width 7 height 6
radio input "true"
click at [308, 271] on label "False" at bounding box center [444, 267] width 53 height 21
click at [308, 271] on input "False" at bounding box center [425, 268] width 7 height 6
radio input "true"
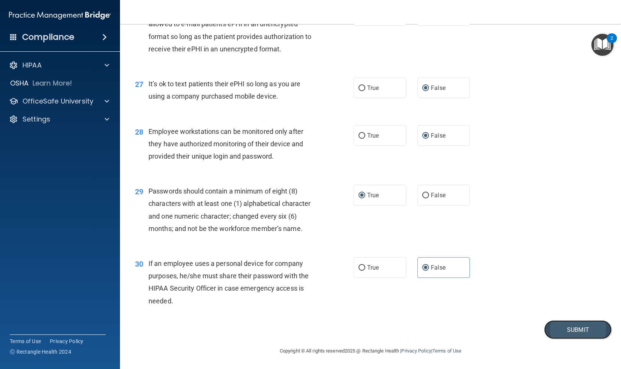
click at [308, 332] on button "Submit" at bounding box center [578, 329] width 68 height 19
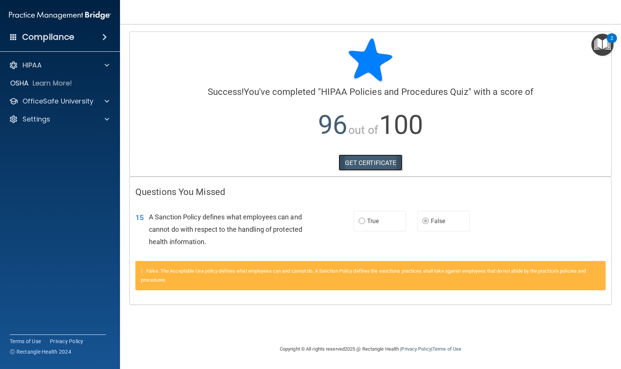
click at [308, 160] on link "GET CERTIFICATE" at bounding box center [371, 163] width 64 height 17
click at [105, 103] on span at bounding box center [107, 101] width 5 height 9
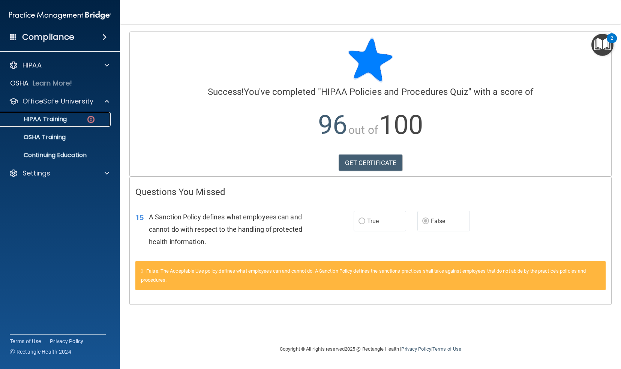
click at [93, 120] on img at bounding box center [90, 119] width 9 height 9
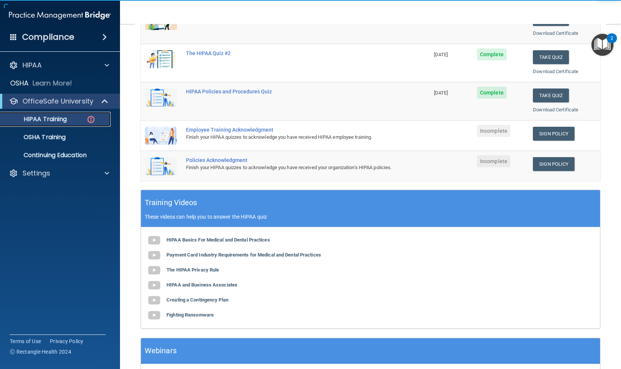
scroll to position [184, 0]
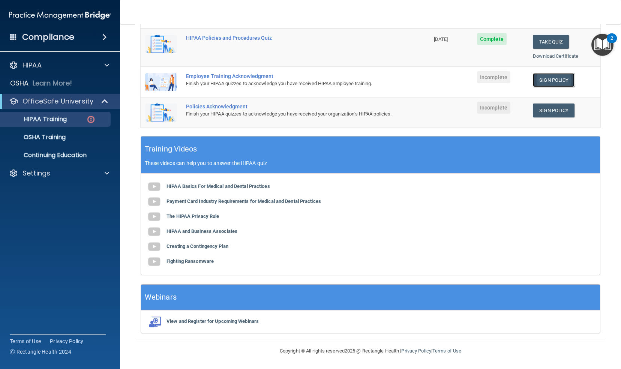
click at [308, 76] on link "Sign Policy" at bounding box center [554, 80] width 42 height 14
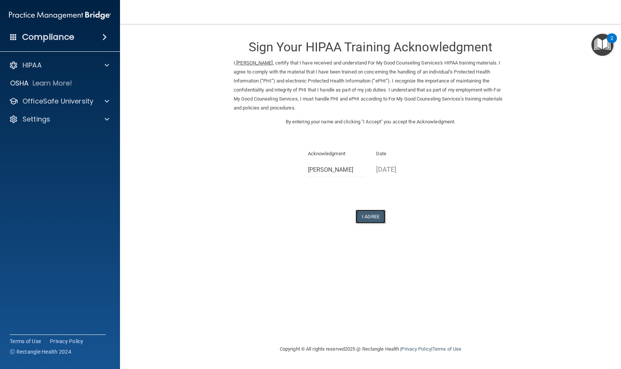
click at [365, 215] on button "I Agree" at bounding box center [371, 217] width 30 height 14
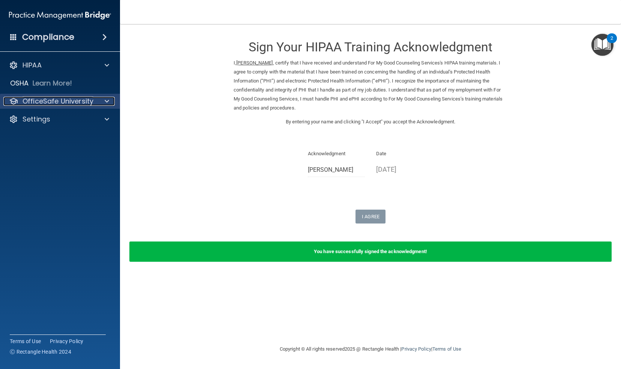
click at [107, 98] on span at bounding box center [107, 101] width 5 height 9
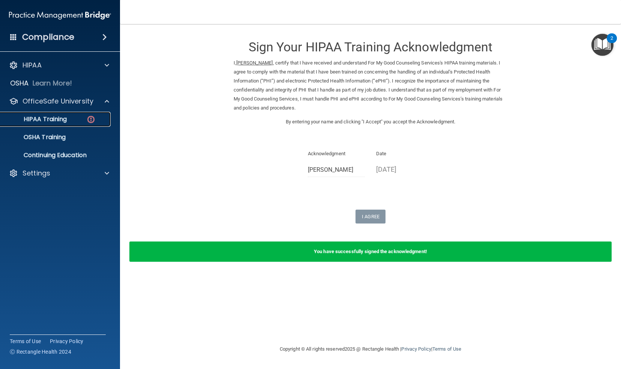
click at [90, 123] on img at bounding box center [90, 119] width 9 height 9
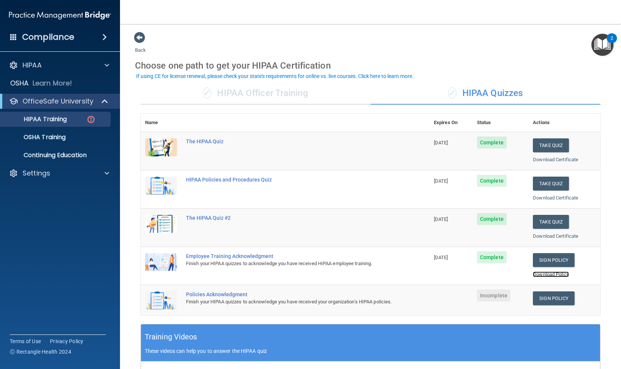
click at [544, 274] on link "Download Policy" at bounding box center [551, 275] width 36 height 6
click at [544, 298] on link "Sign Policy" at bounding box center [554, 299] width 42 height 14
click at [540, 297] on link "Sign Policy" at bounding box center [554, 299] width 42 height 14
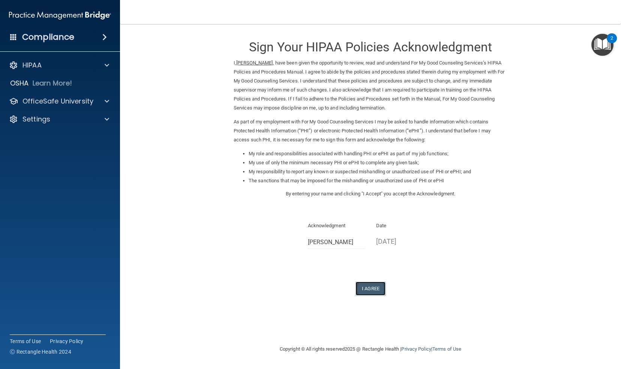
click at [358, 288] on button "I Agree" at bounding box center [371, 289] width 30 height 14
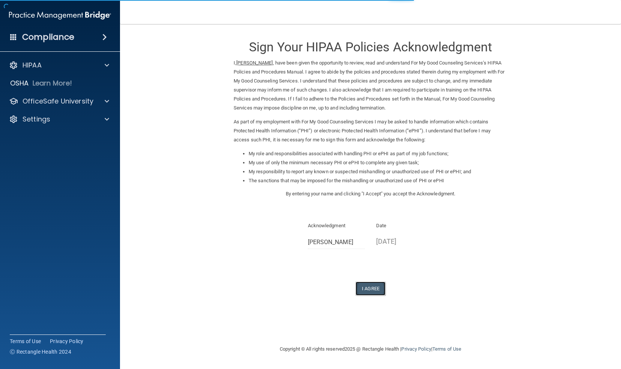
click at [370, 292] on button "I Agree" at bounding box center [371, 289] width 30 height 14
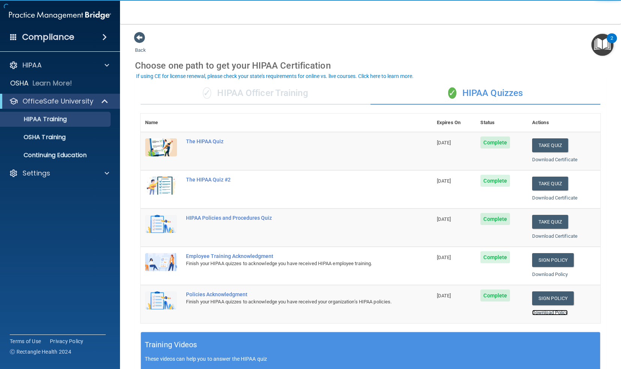
click at [536, 311] on link "Download Policy" at bounding box center [550, 313] width 36 height 6
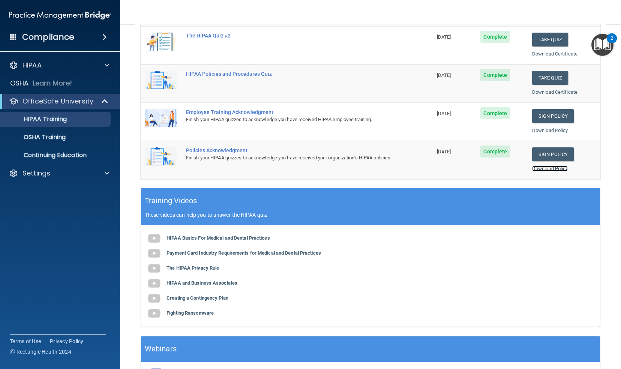
scroll to position [194, 0]
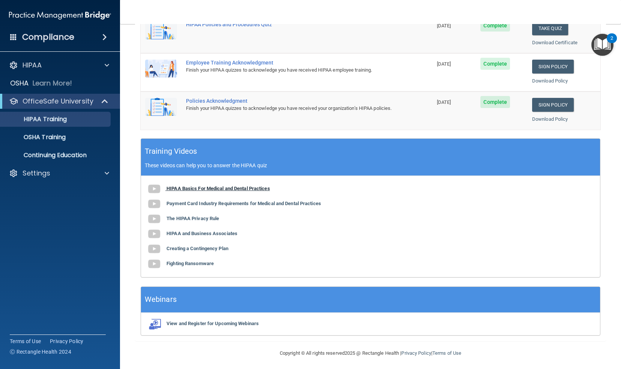
click at [225, 188] on b "HIPAA Basics For Medical and Dental Practices" at bounding box center [219, 189] width 104 height 6
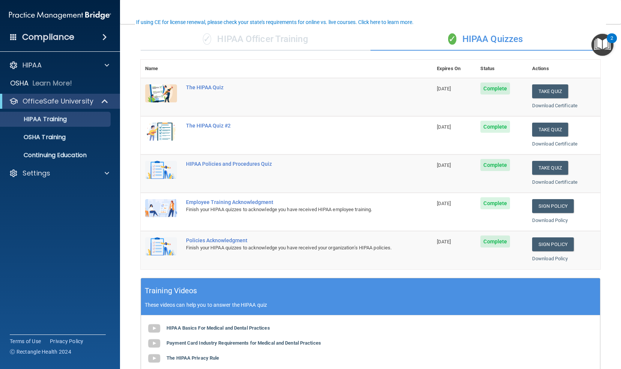
scroll to position [0, 0]
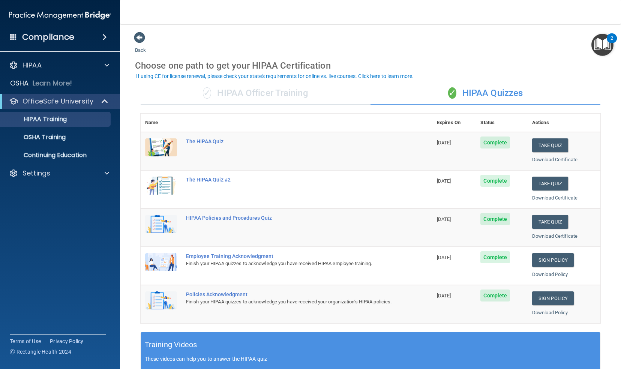
click at [258, 95] on div "✓ HIPAA Officer Training" at bounding box center [256, 93] width 230 height 23
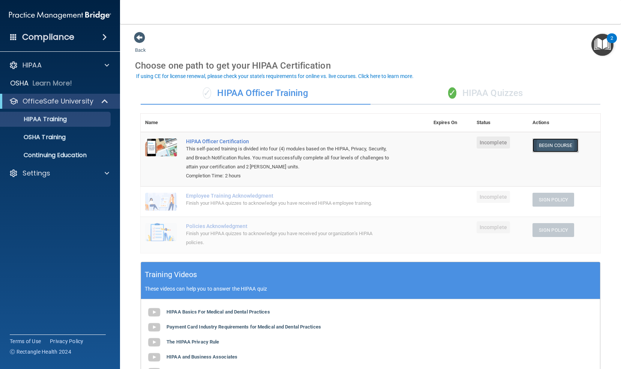
click at [540, 146] on link "Begin Course" at bounding box center [556, 145] width 46 height 14
click at [49, 122] on p "HIPAA Training" at bounding box center [36, 120] width 62 height 8
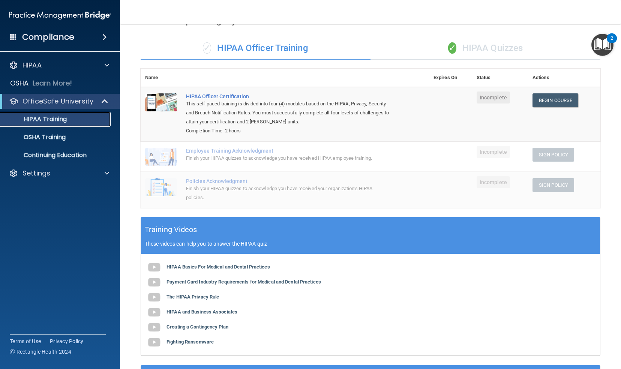
scroll to position [45, 0]
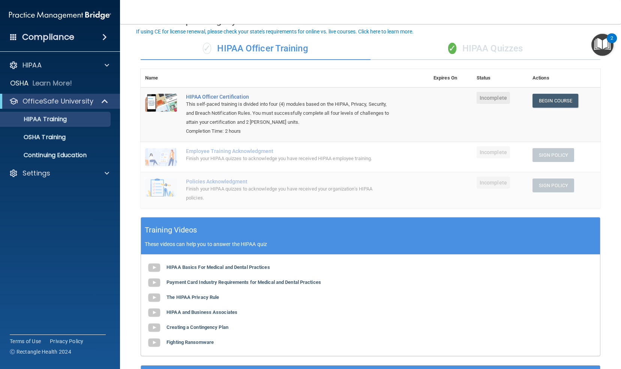
click at [287, 50] on div "✓ HIPAA Officer Training" at bounding box center [256, 49] width 230 height 23
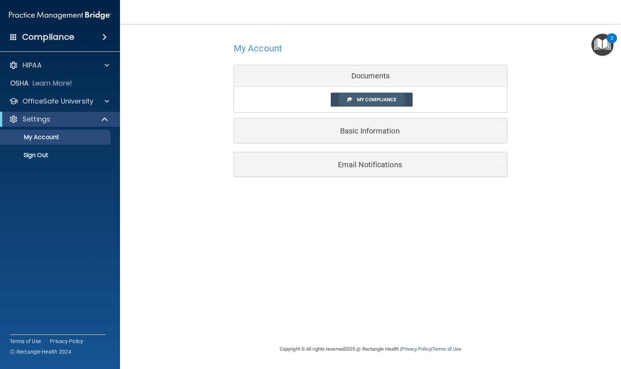
click at [377, 97] on span "My Compliance" at bounding box center [376, 100] width 39 height 6
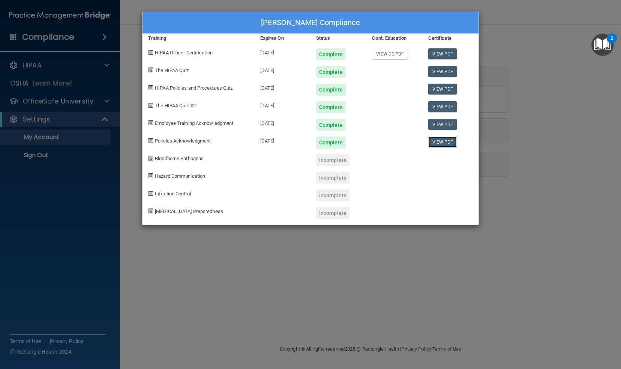
click at [441, 139] on link "View PDF" at bounding box center [442, 142] width 29 height 11
click at [391, 51] on link "View CE PDF" at bounding box center [390, 53] width 36 height 11
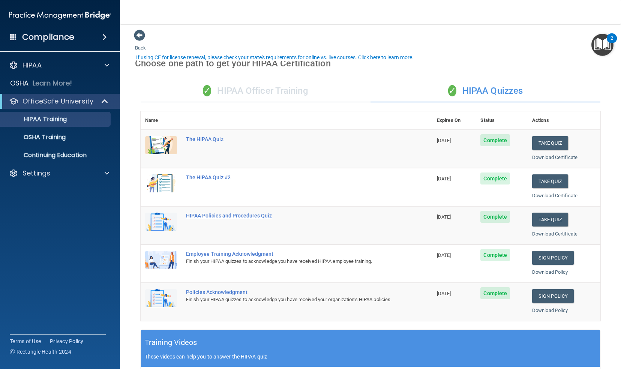
scroll to position [2, 0]
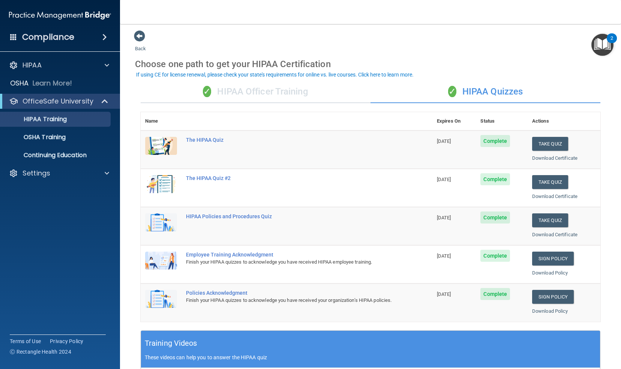
click at [263, 92] on div "✓ HIPAA Officer Training" at bounding box center [256, 92] width 230 height 23
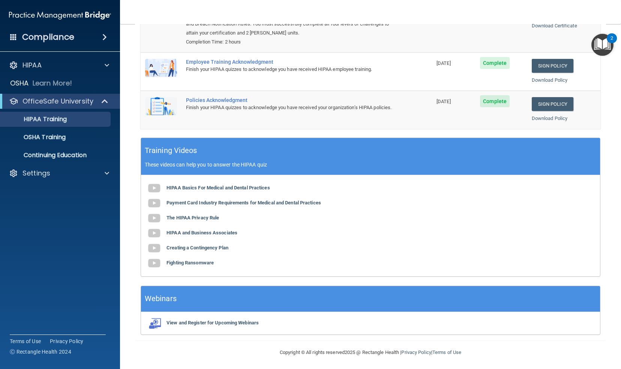
scroll to position [0, 0]
